Goal: Transaction & Acquisition: Purchase product/service

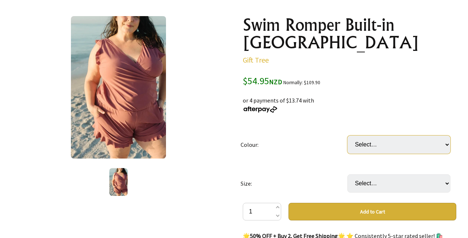
click at [445, 135] on select "Select… [PERSON_NAME] Green Blue" at bounding box center [398, 144] width 103 height 18
select select "Green"
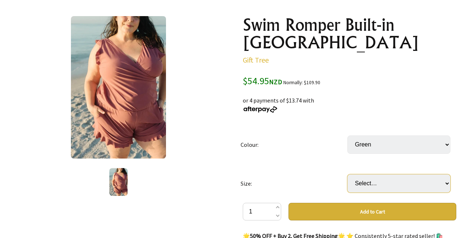
click at [378, 174] on select "Select… XS S M L XL 2XL 3XL" at bounding box center [398, 183] width 103 height 18
select select "XL"
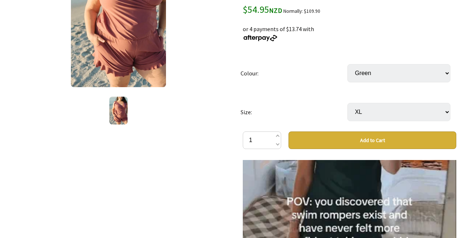
scroll to position [116, 0]
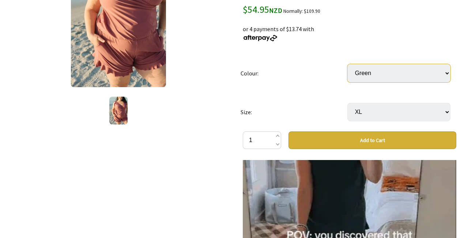
click at [387, 64] on select "Select… Rose Black Green Blue" at bounding box center [398, 73] width 103 height 18
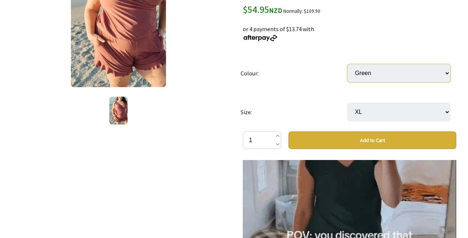
select select "Blue"
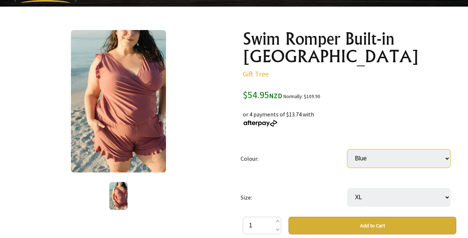
scroll to position [68, 0]
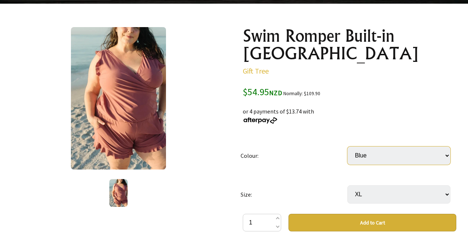
click at [448, 146] on select "Select… Rose Black Green Blue" at bounding box center [398, 155] width 103 height 18
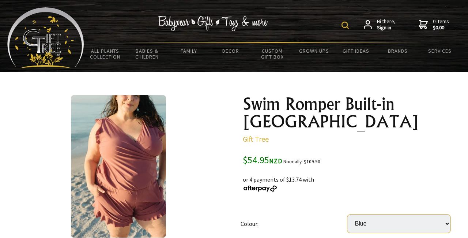
scroll to position [1, 0]
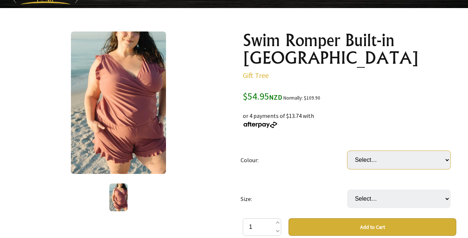
click at [422, 151] on select "Select… Rose Black Green Blue" at bounding box center [398, 160] width 103 height 18
select select "Black"
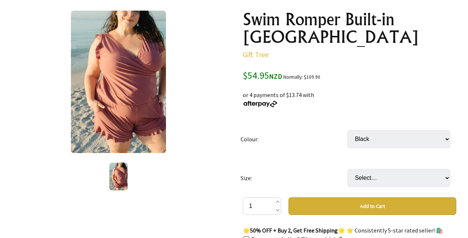
scroll to position [84, 0]
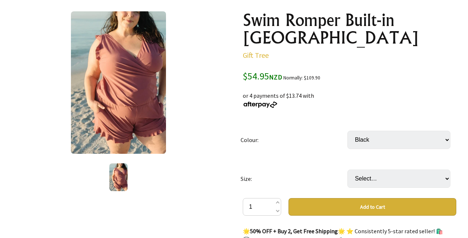
click at [445, 131] on select "Select… Rose Black Green Blue" at bounding box center [398, 140] width 103 height 18
select select "Green"
click at [396, 169] on select "Select… XS S M L XL 2XL 3XL" at bounding box center [398, 178] width 103 height 18
select select "XL"
click at [367, 198] on button "Add to Cart" at bounding box center [372, 207] width 168 height 18
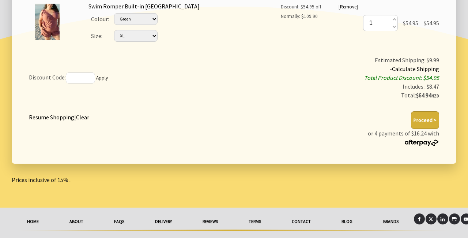
scroll to position [192, 0]
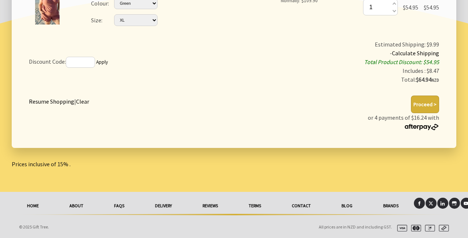
click at [44, 104] on link "Resume Shopping" at bounding box center [51, 101] width 45 height 7
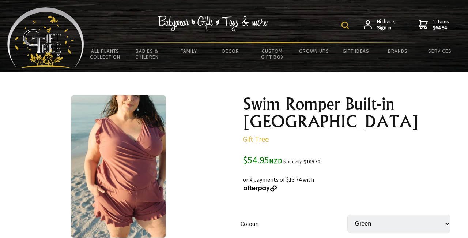
select select "Green"
select select "XL"
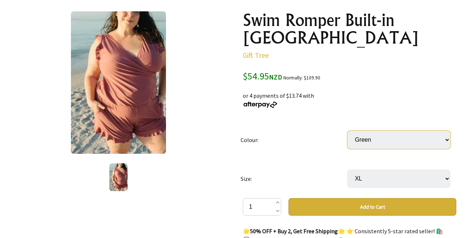
click at [437, 131] on select "Select… [PERSON_NAME] Green Blue" at bounding box center [398, 140] width 103 height 18
select select "Blue"
click at [361, 198] on button "Add to Cart" at bounding box center [372, 207] width 168 height 18
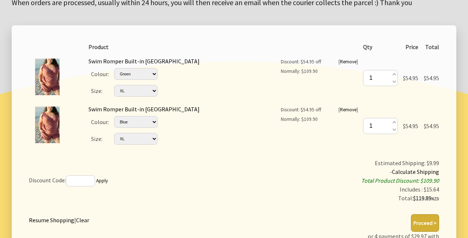
scroll to position [120, 0]
click at [343, 109] on link "Remove" at bounding box center [348, 110] width 16 height 6
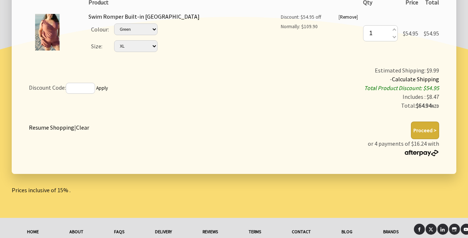
scroll to position [168, 0]
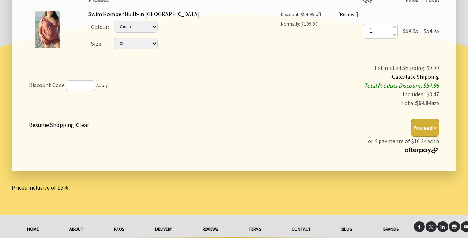
click at [426, 128] on button "Proceed >" at bounding box center [425, 128] width 28 height 18
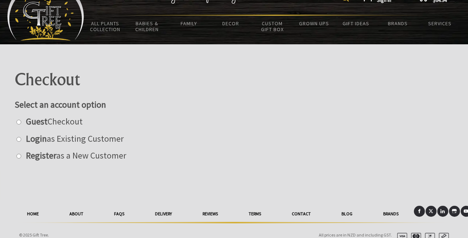
scroll to position [36, 0]
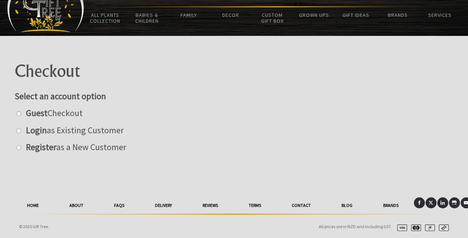
click at [50, 113] on label "Guest Checkout" at bounding box center [52, 112] width 60 height 11
click at [21, 113] on input "radio" at bounding box center [18, 113] width 5 height 5
radio input "true"
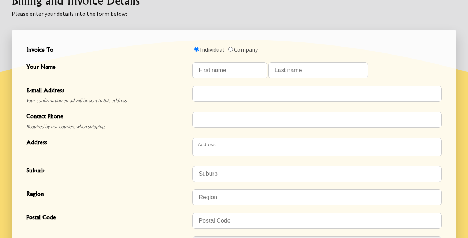
scroll to position [214, 0]
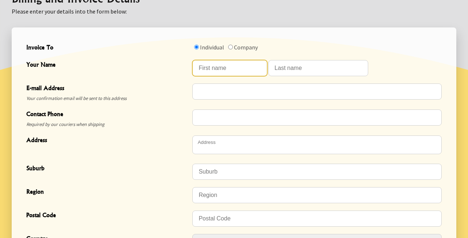
click at [216, 67] on input "Your Name" at bounding box center [229, 68] width 75 height 16
type input "Sarah"
type input "Chesswas"
type input "chesswasclan@gmail.com"
type input "0273633633"
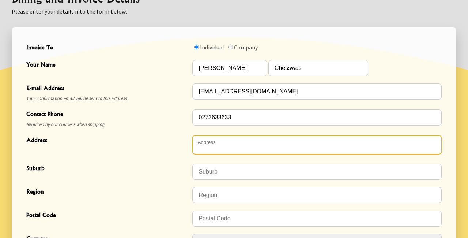
click at [207, 146] on textarea "Address" at bounding box center [316, 144] width 249 height 19
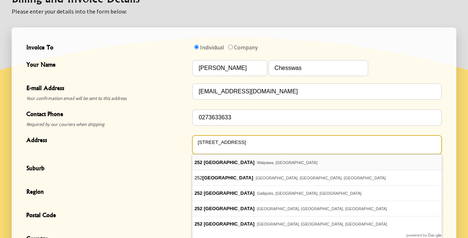
type textarea "252 White Road"
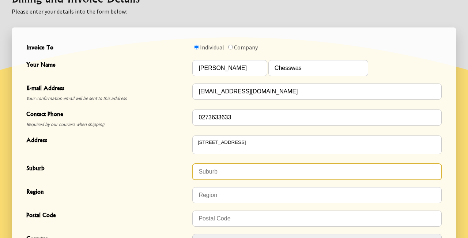
type input "Waipawa"
type input "4277"
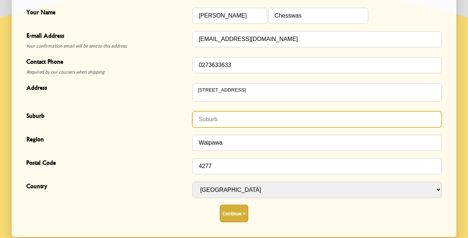
scroll to position [270, 0]
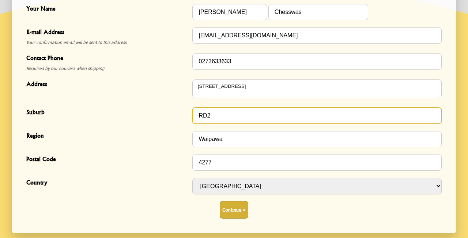
type input "RD2"
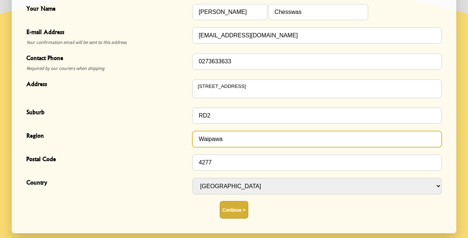
drag, startPoint x: 224, startPoint y: 133, endPoint x: 238, endPoint y: 141, distance: 16.7
click at [238, 141] on input "Waipawa" at bounding box center [316, 139] width 249 height 16
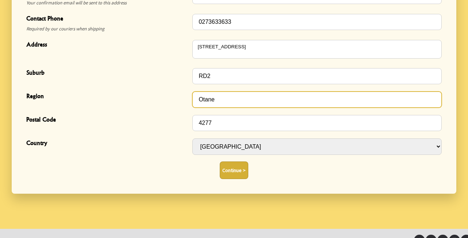
scroll to position [322, 0]
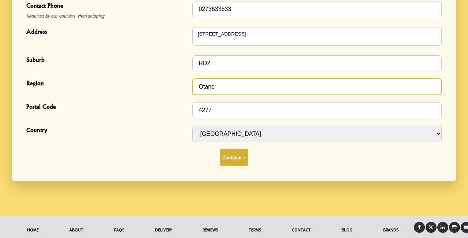
type input "Otane"
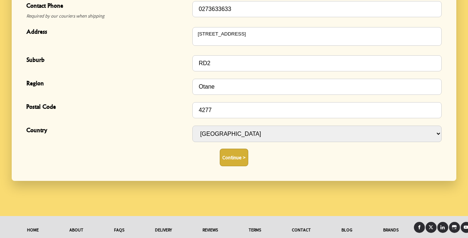
click at [236, 160] on button "Continue >" at bounding box center [234, 157] width 29 height 18
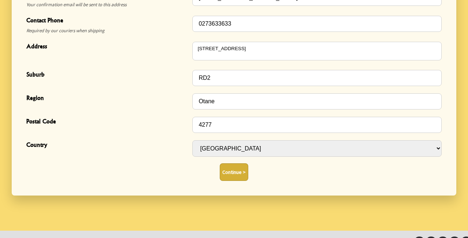
scroll to position [305, 0]
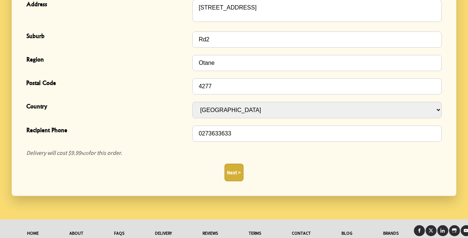
scroll to position [285, 0]
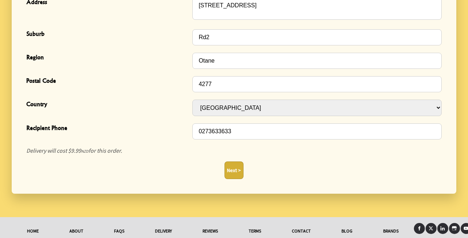
click at [233, 170] on button "Next >" at bounding box center [233, 170] width 19 height 18
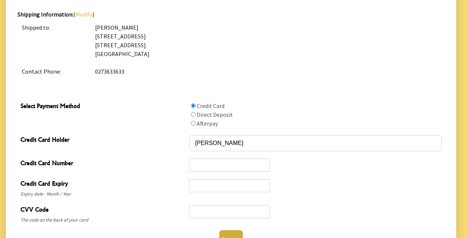
scroll to position [339, 0]
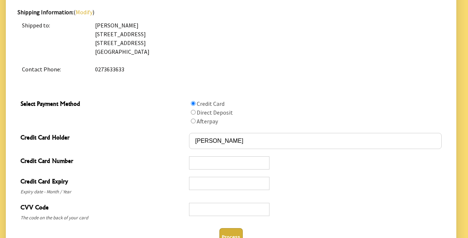
click at [193, 118] on input "Select Payment Method" at bounding box center [193, 120] width 5 height 5
radio input "true"
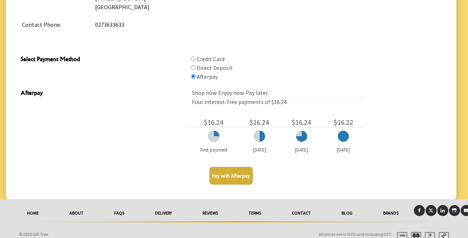
scroll to position [390, 0]
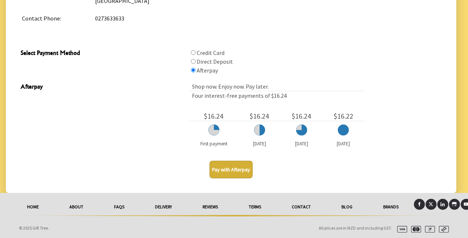
click at [228, 171] on button "Pay with Afterpay" at bounding box center [230, 169] width 43 height 18
